Goal: Task Accomplishment & Management: Manage account settings

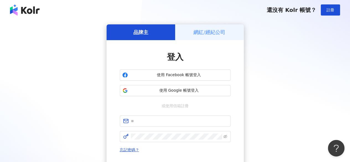
click at [210, 35] on h5 "網紅/經紀公司" at bounding box center [210, 32] width 32 height 7
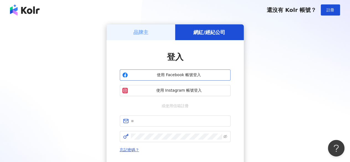
click at [188, 77] on span "使用 Facebook 帳號登入" at bounding box center [179, 75] width 98 height 6
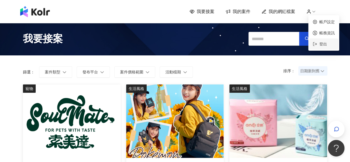
click at [326, 44] on span "登出" at bounding box center [324, 44] width 8 height 4
